Goal: Navigation & Orientation: Find specific page/section

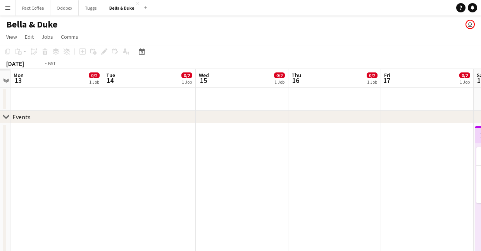
scroll to position [0, 244]
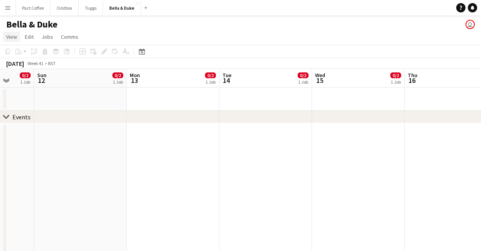
click at [13, 38] on span "View" at bounding box center [11, 36] width 11 height 7
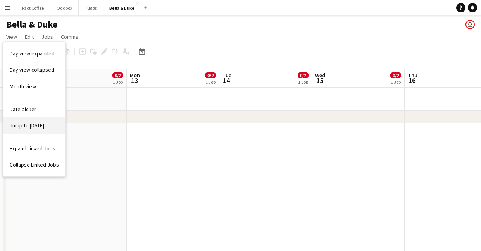
click at [26, 125] on span "Jump to [DATE]" at bounding box center [27, 125] width 35 height 7
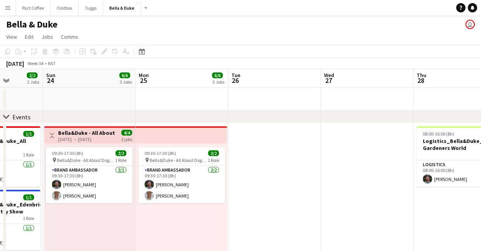
scroll to position [0, 168]
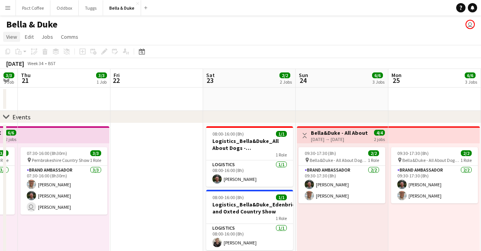
click at [12, 40] on link "View" at bounding box center [11, 37] width 17 height 10
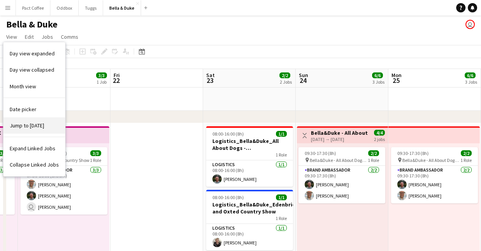
click at [25, 126] on span "Jump to [DATE]" at bounding box center [27, 125] width 35 height 7
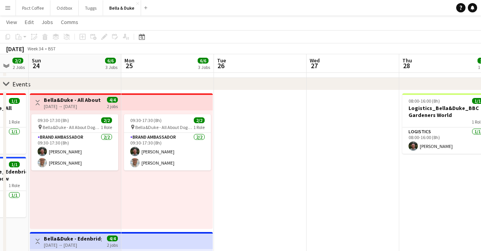
scroll to position [0, 237]
